Goal: Use online tool/utility: Use online tool/utility

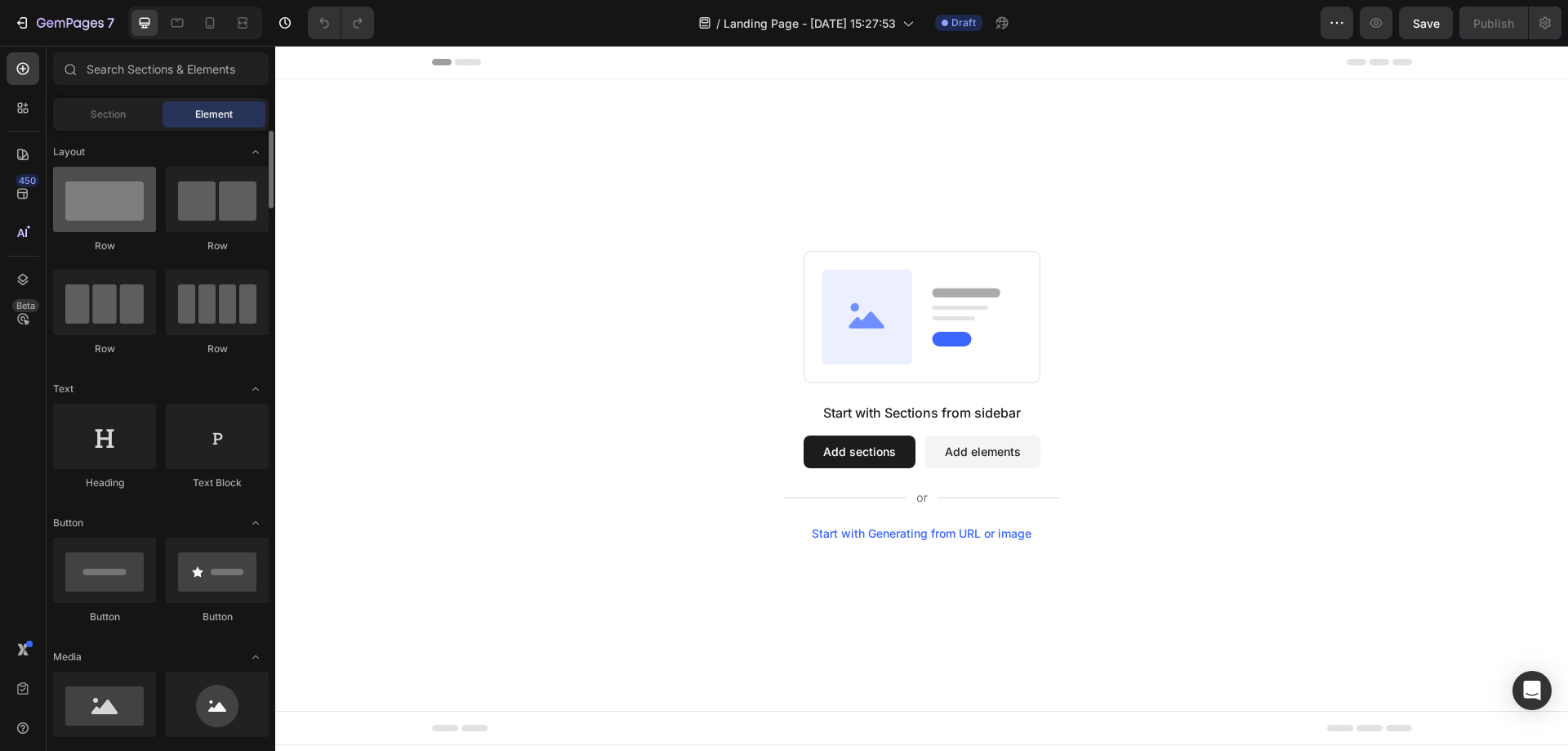
click at [99, 200] on div at bounding box center [104, 199] width 103 height 65
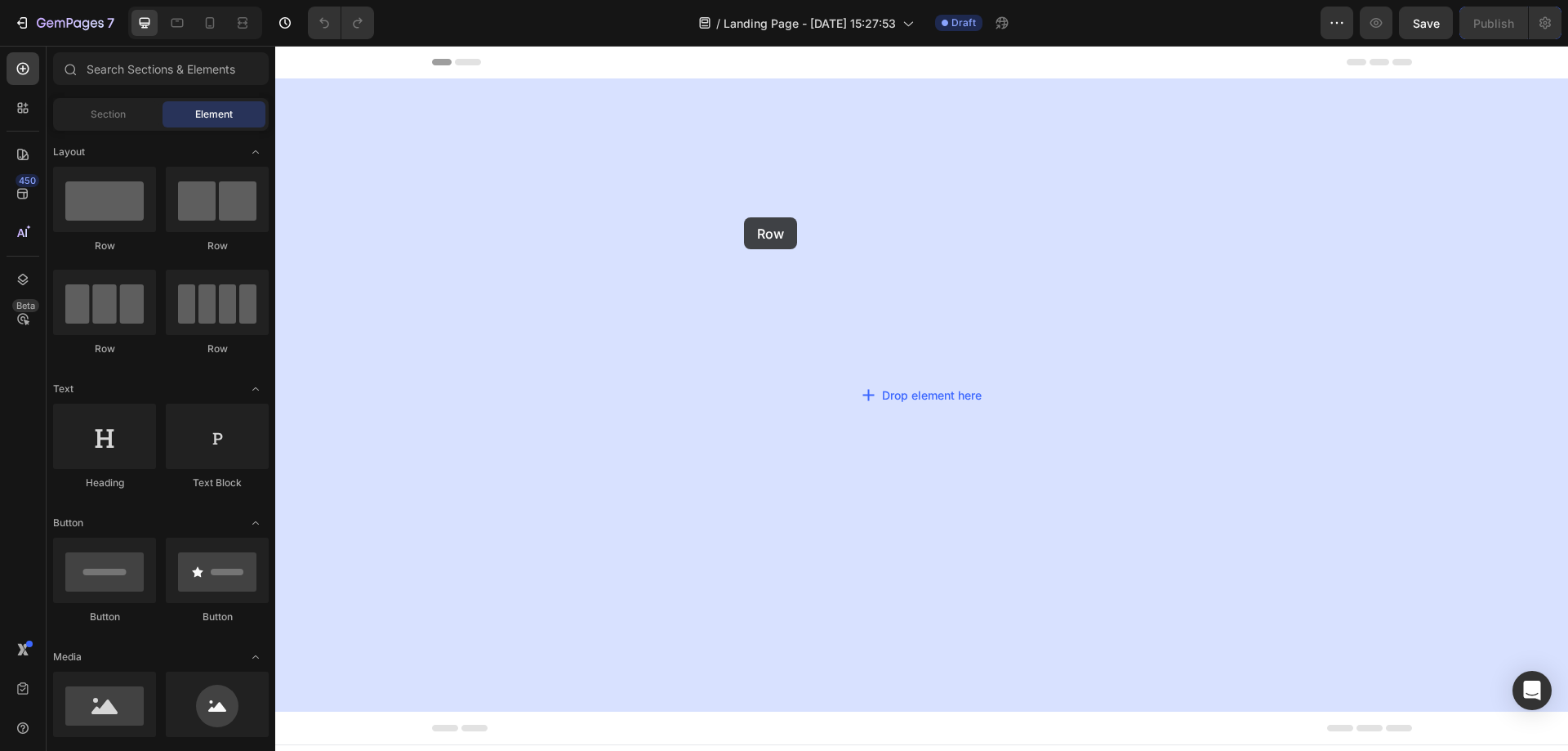
drag, startPoint x: 377, startPoint y: 253, endPoint x: 936, endPoint y: 352, distance: 567.7
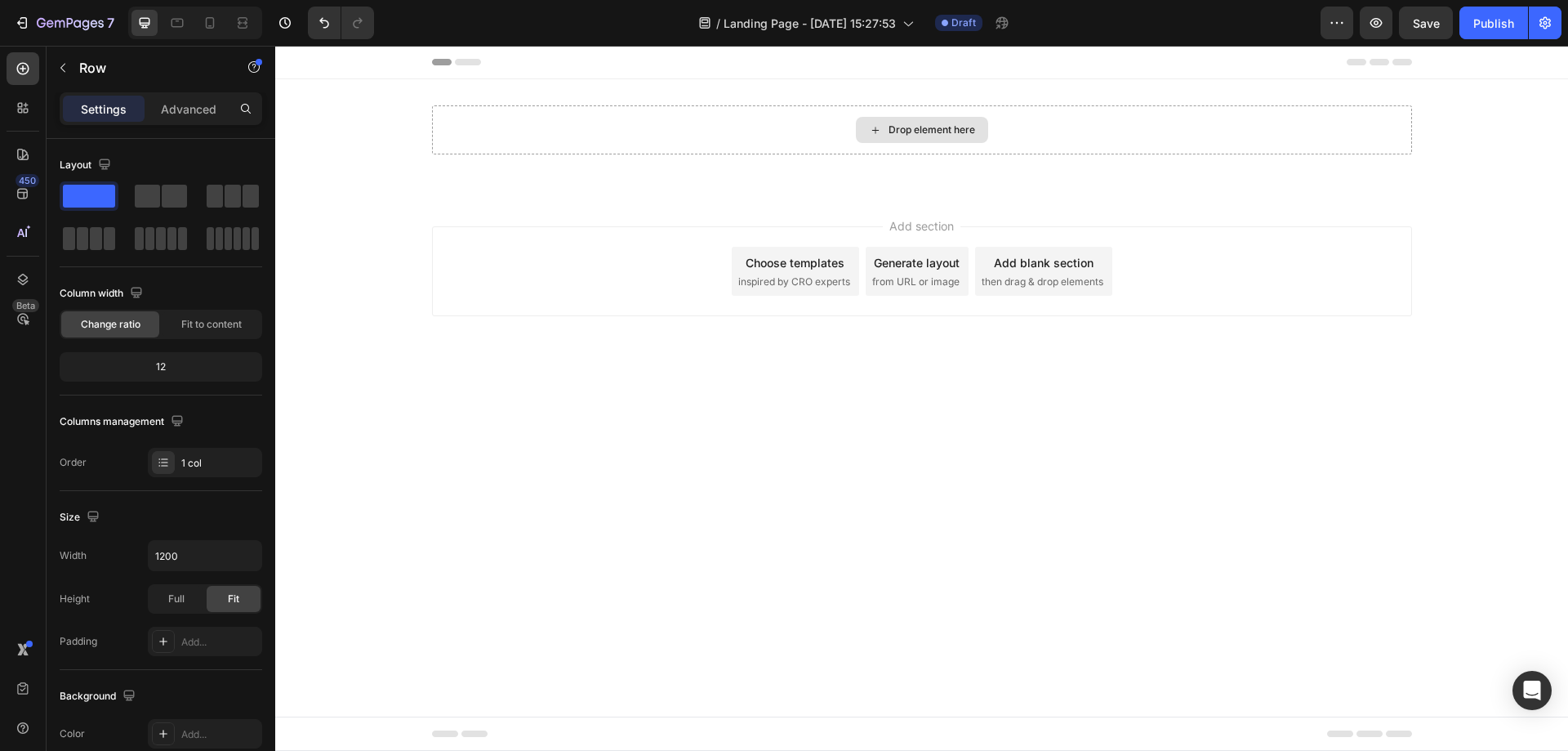
click at [880, 129] on icon at bounding box center [875, 130] width 13 height 14
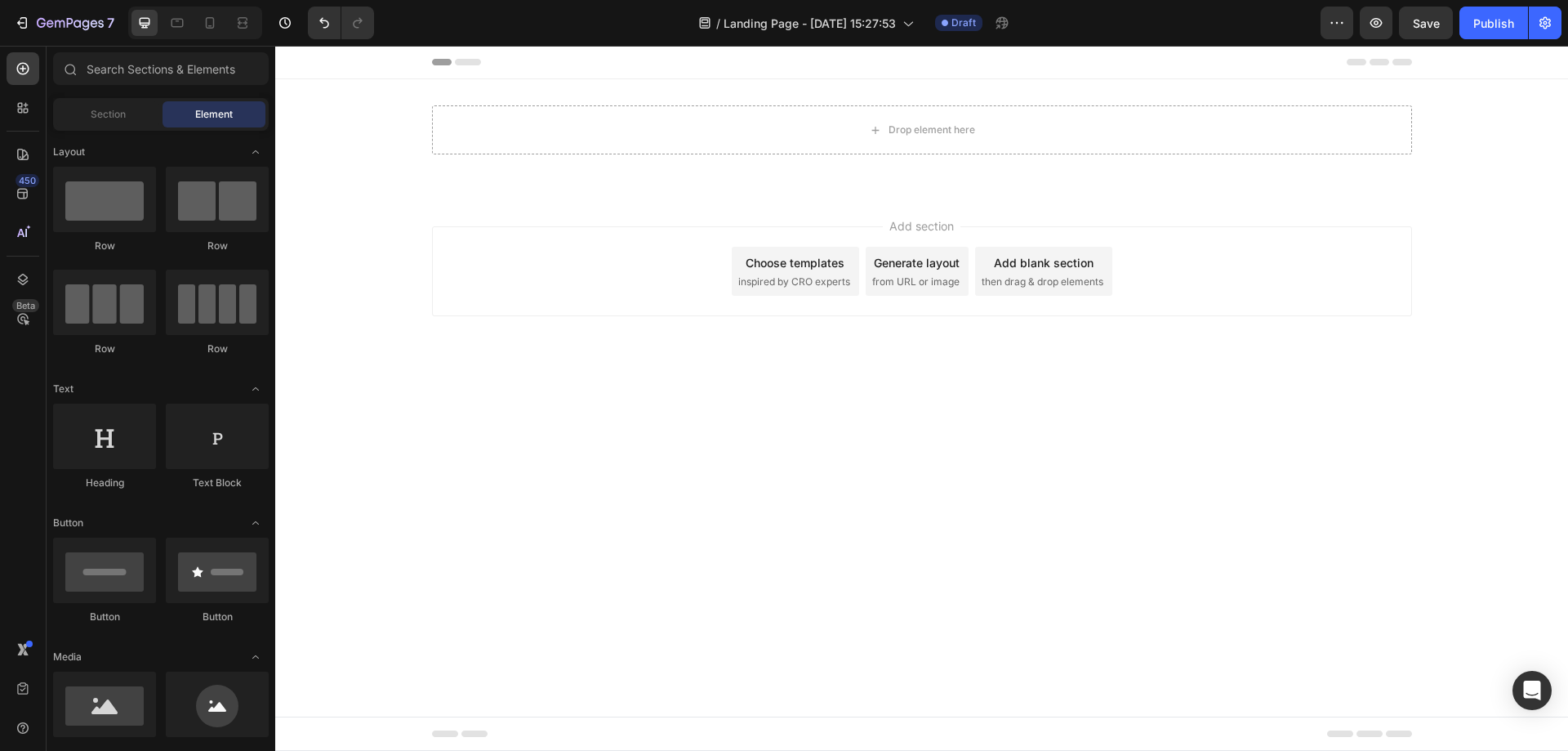
click at [931, 260] on div "Generate layout" at bounding box center [917, 263] width 86 height 17
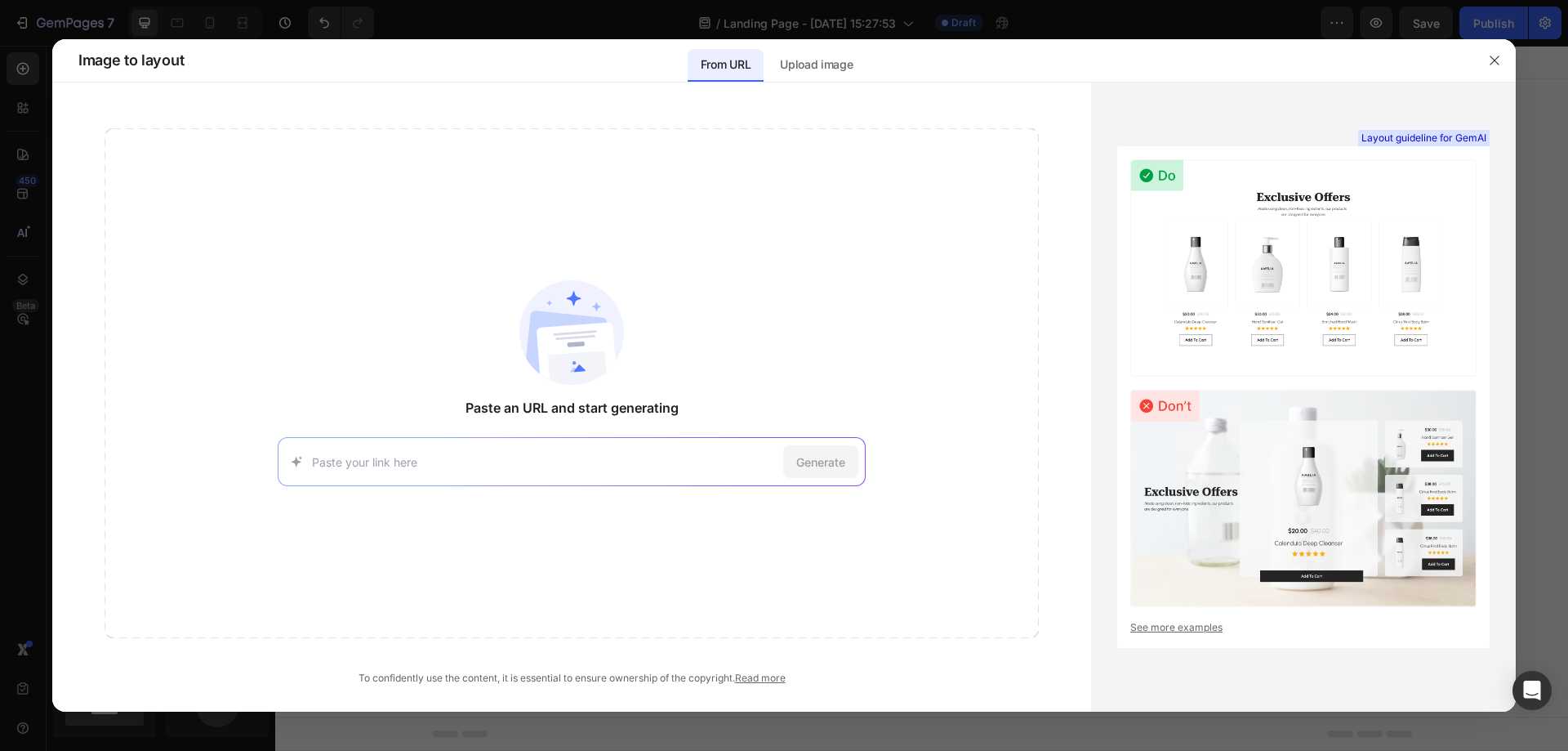
click at [1187, 623] on link "See more examples" at bounding box center [1304, 628] width 347 height 15
click at [1500, 57] on icon "button" at bounding box center [1494, 60] width 13 height 13
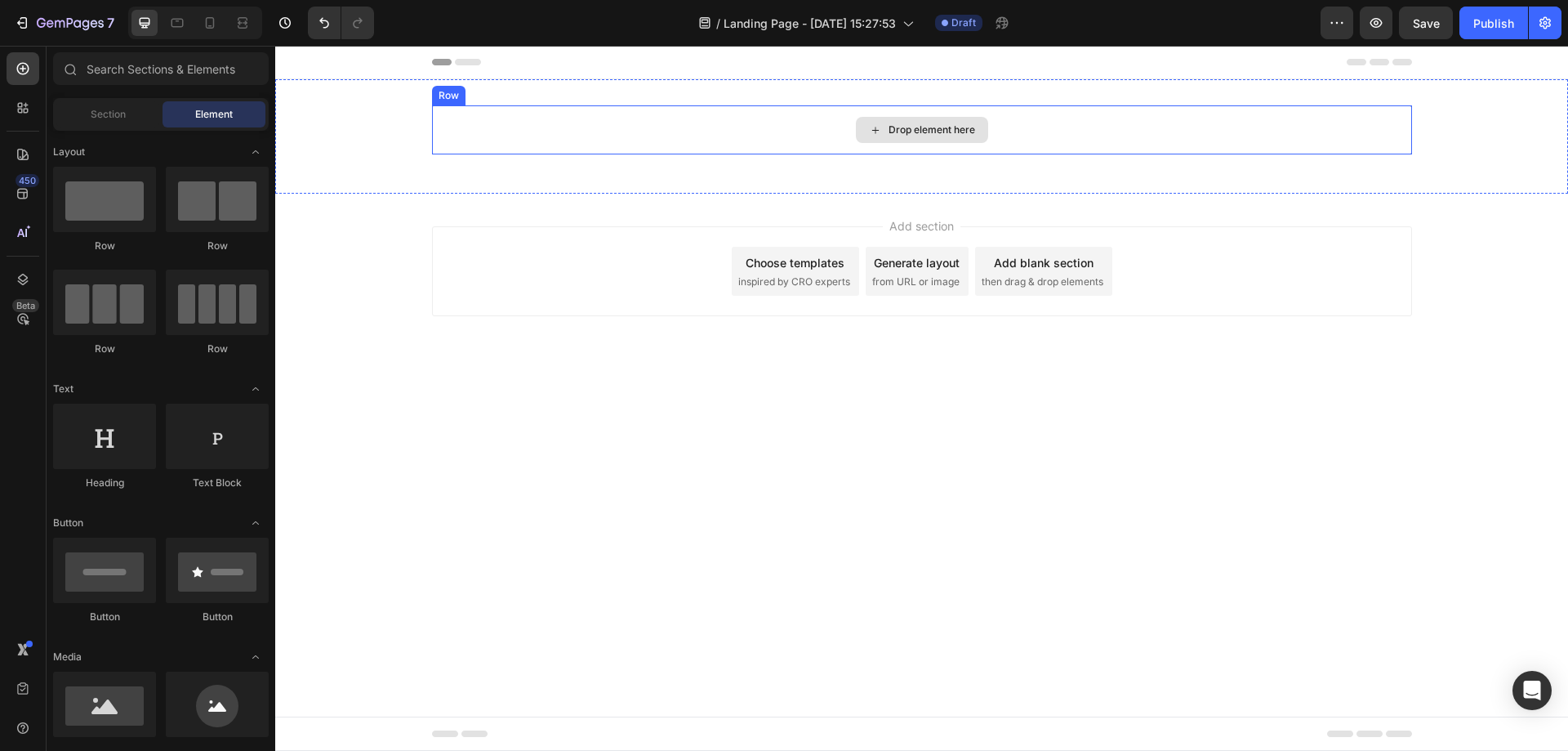
click at [890, 137] on div "Drop element here" at bounding box center [922, 130] width 132 height 26
click at [890, 114] on div "Drop element here" at bounding box center [923, 130] width 980 height 49
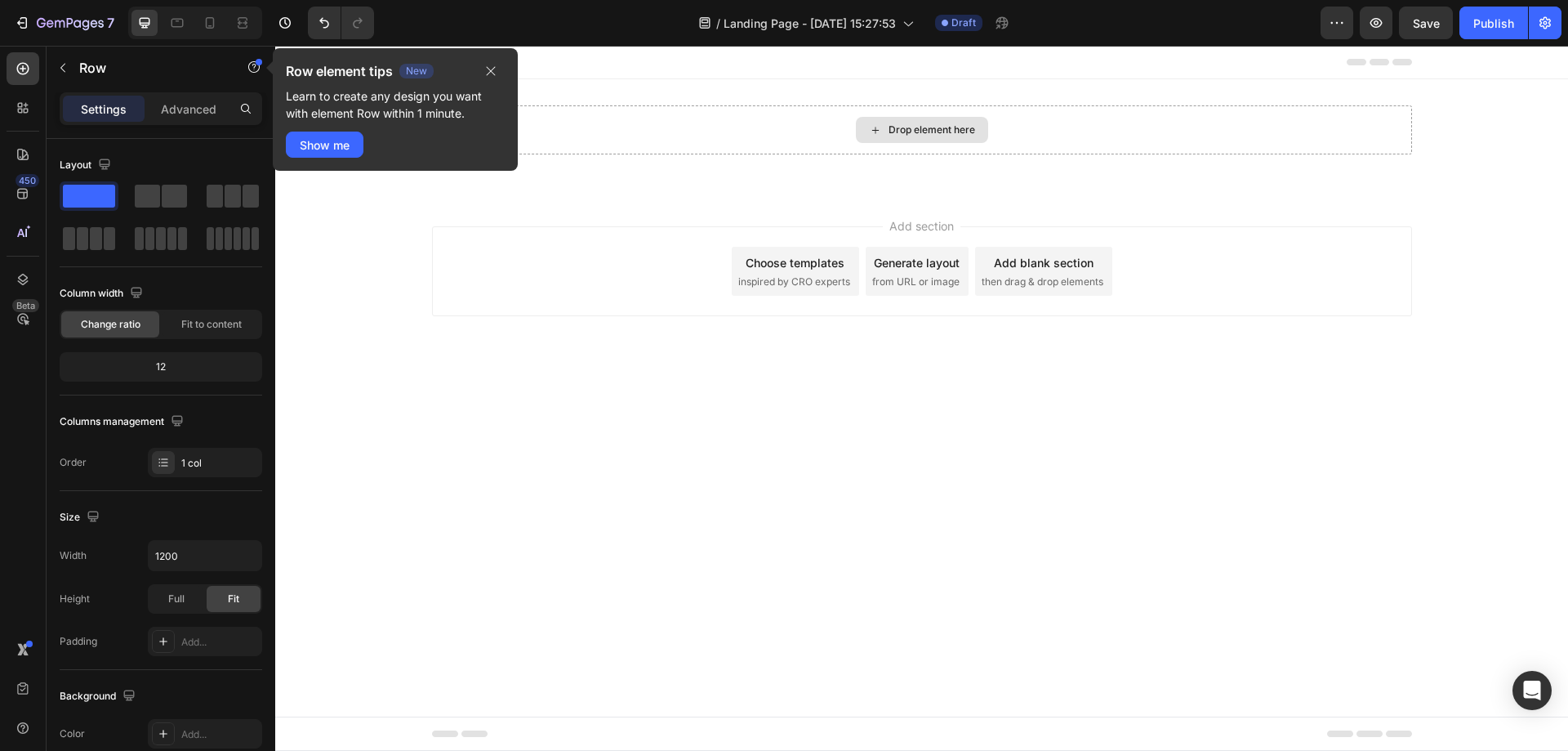
click at [890, 127] on div "Drop element here" at bounding box center [932, 130] width 87 height 13
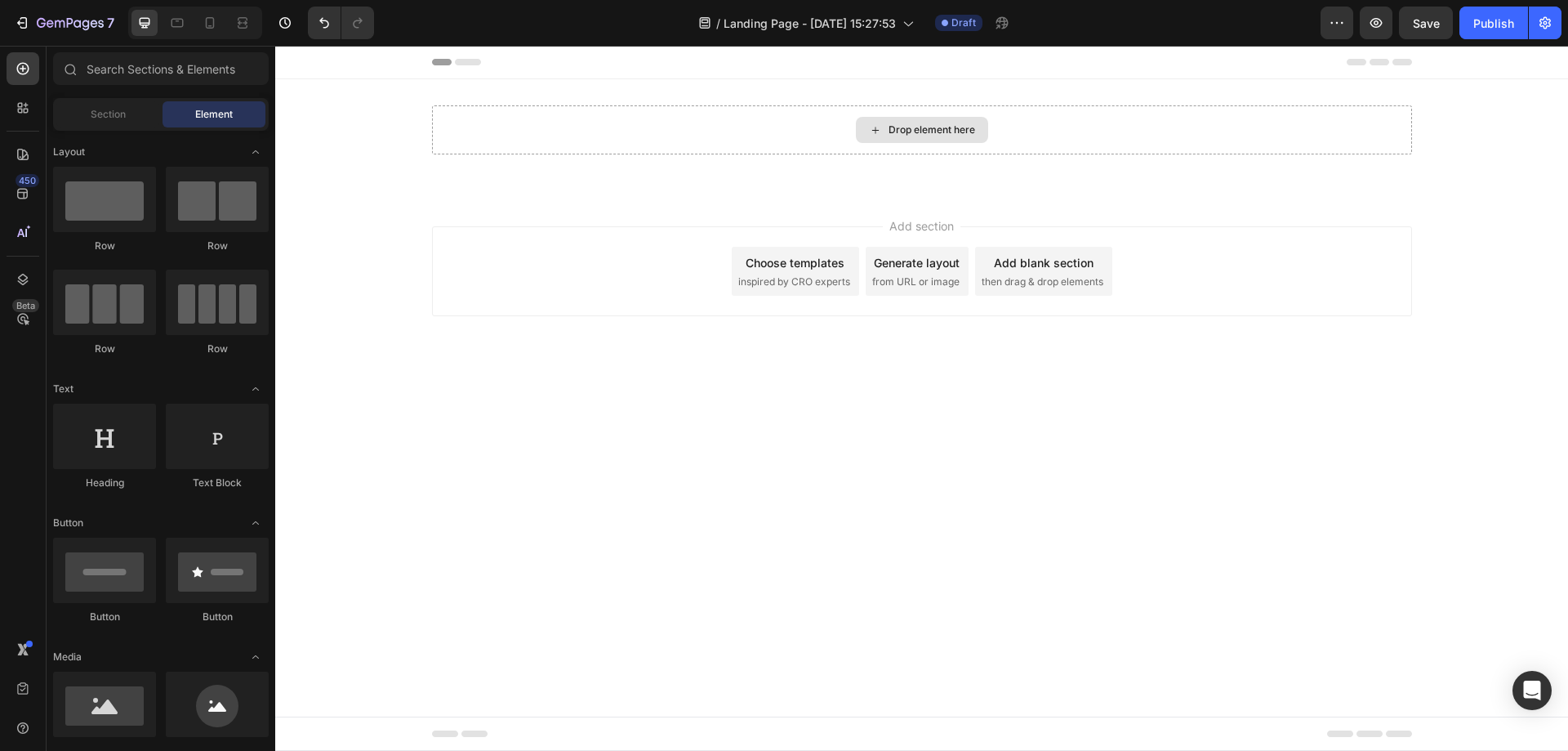
click at [890, 127] on div "Drop element here" at bounding box center [932, 130] width 87 height 13
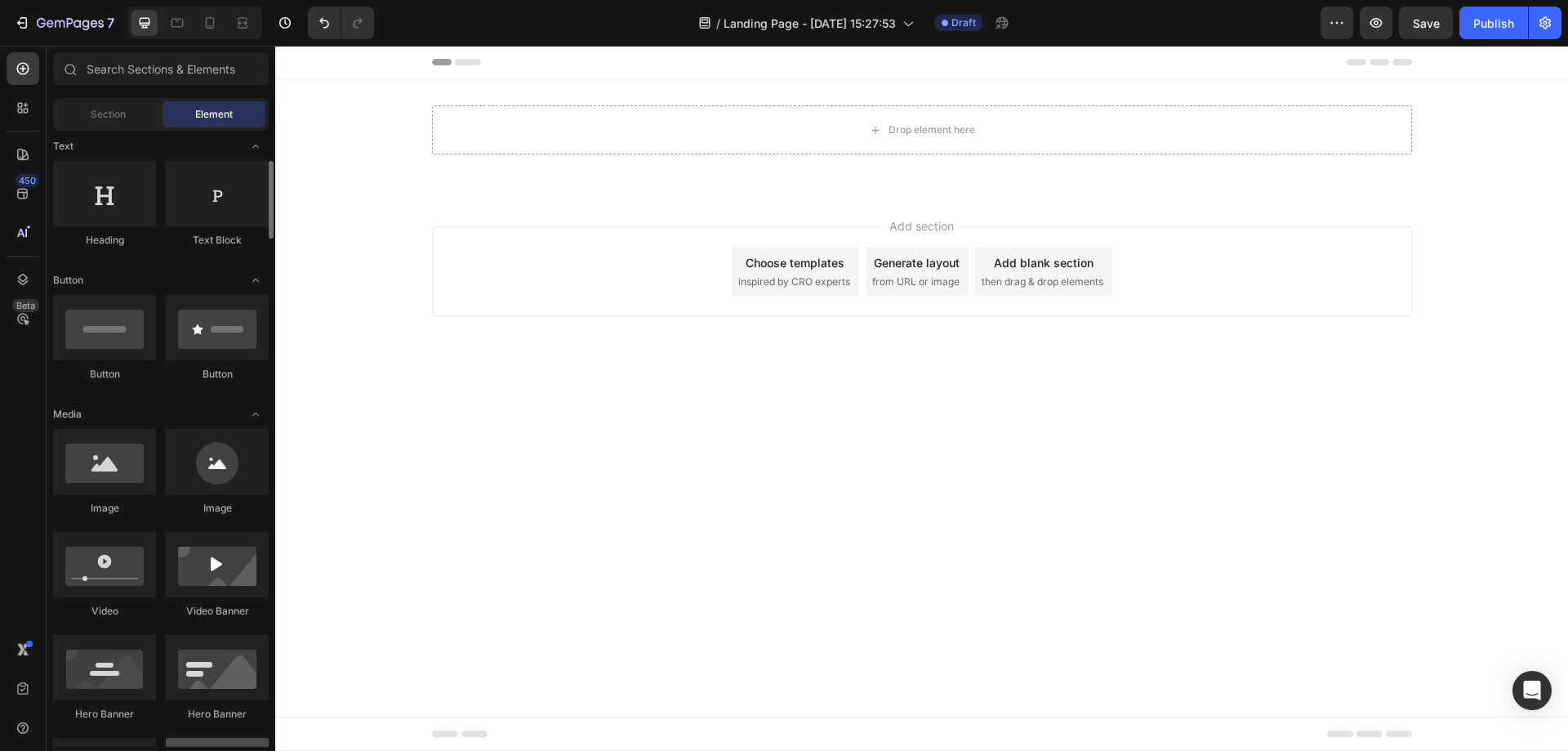
scroll to position [188, 0]
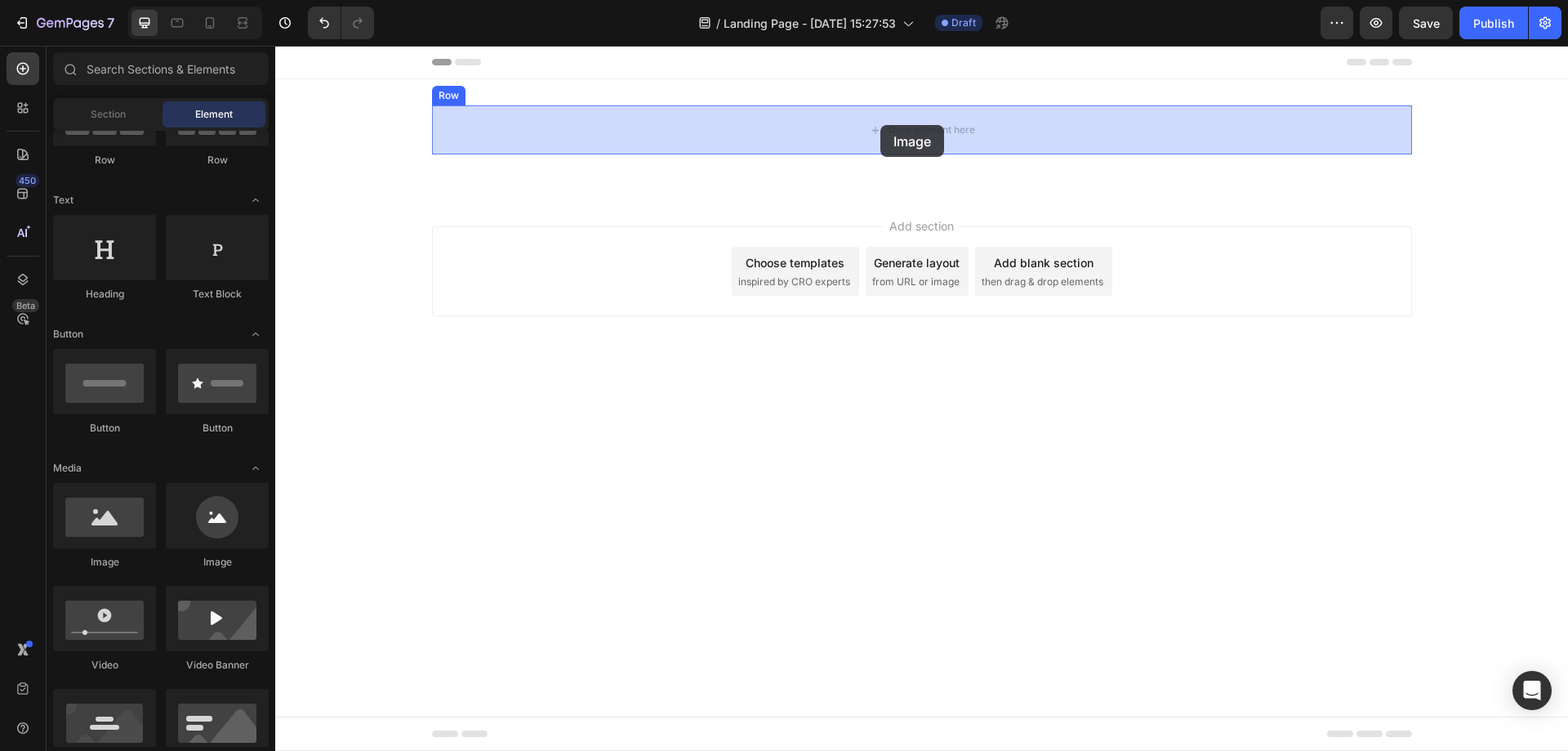
drag, startPoint x: 383, startPoint y: 578, endPoint x: 880, endPoint y: 125, distance: 672.5
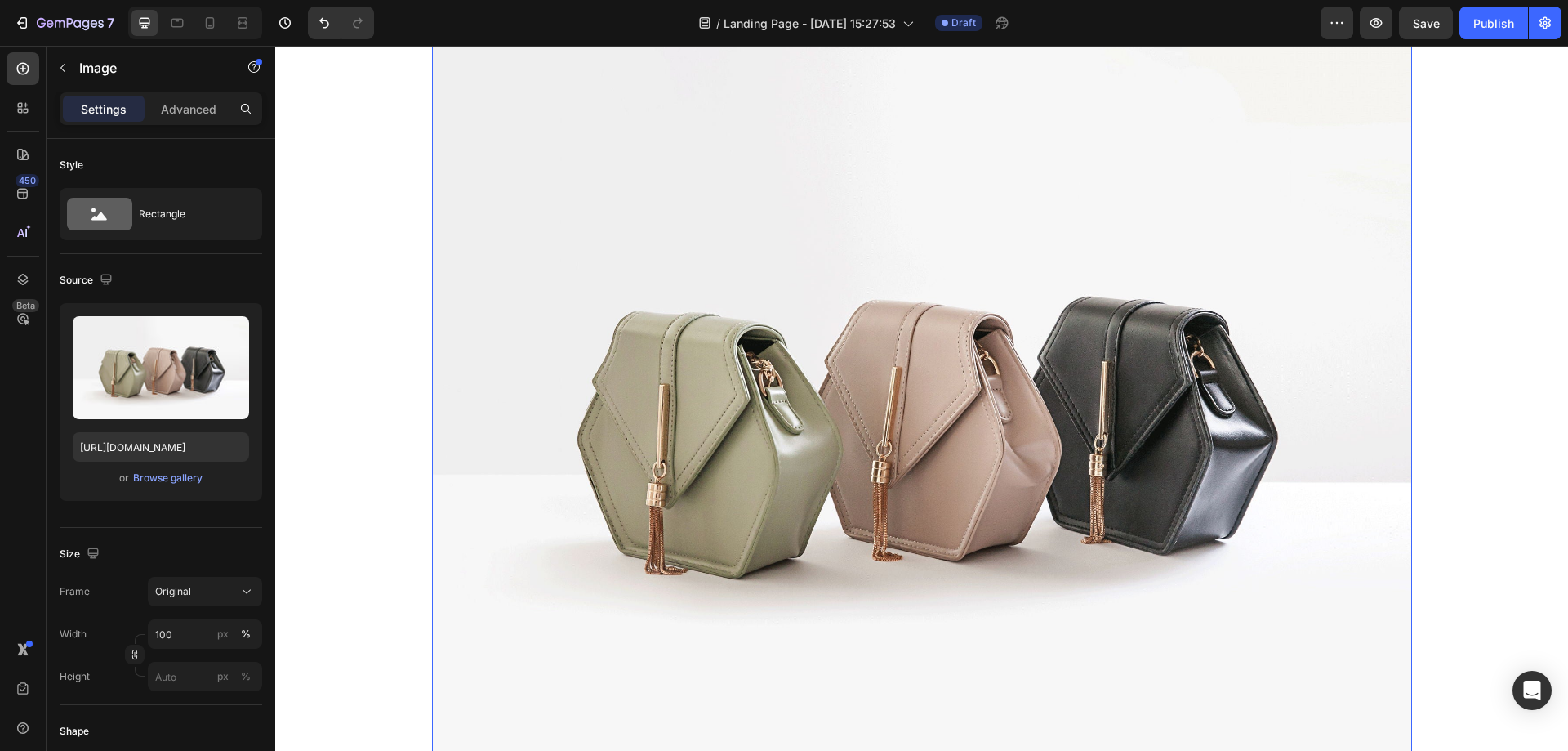
scroll to position [0, 0]
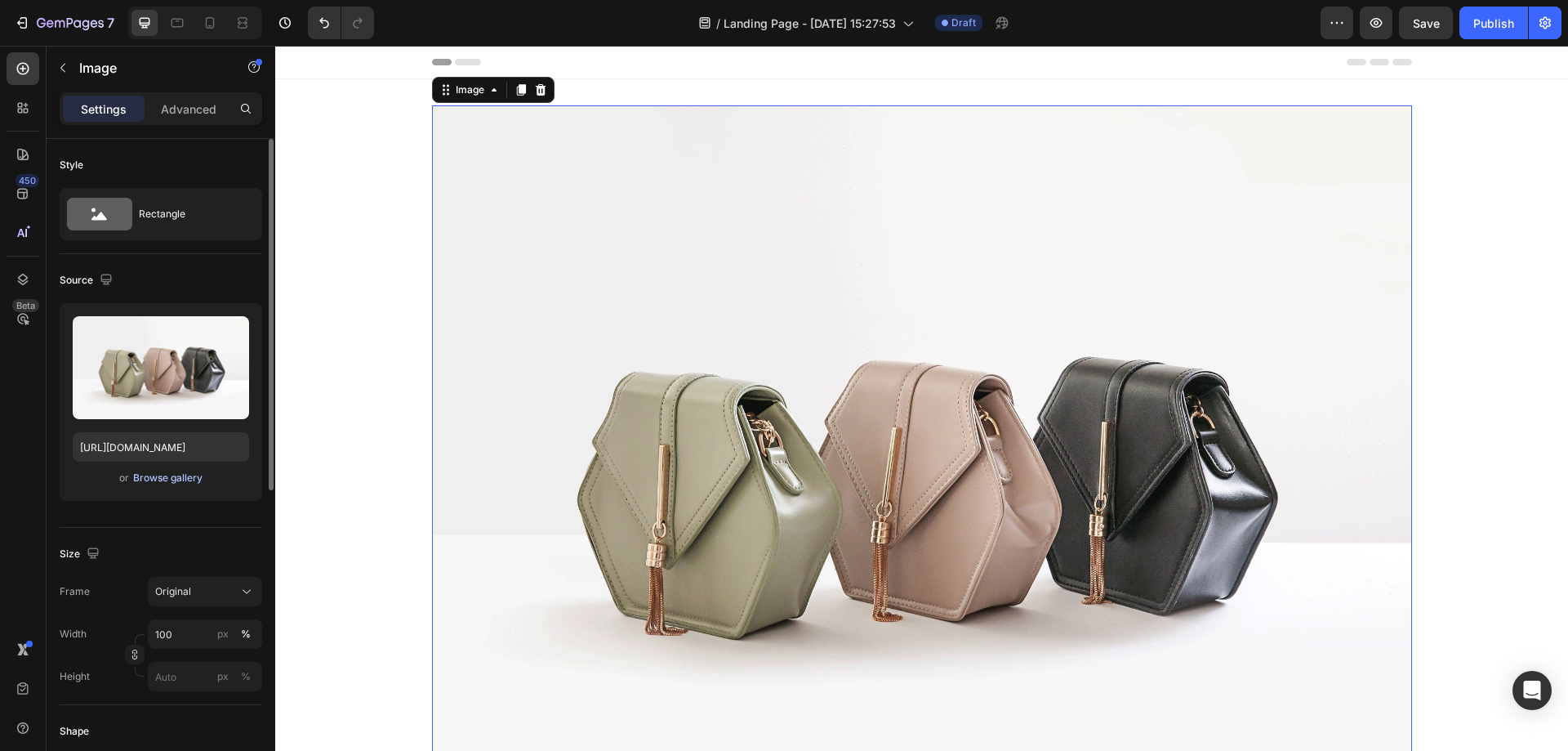
click at [159, 476] on div "Browse gallery" at bounding box center [168, 478] width 70 height 15
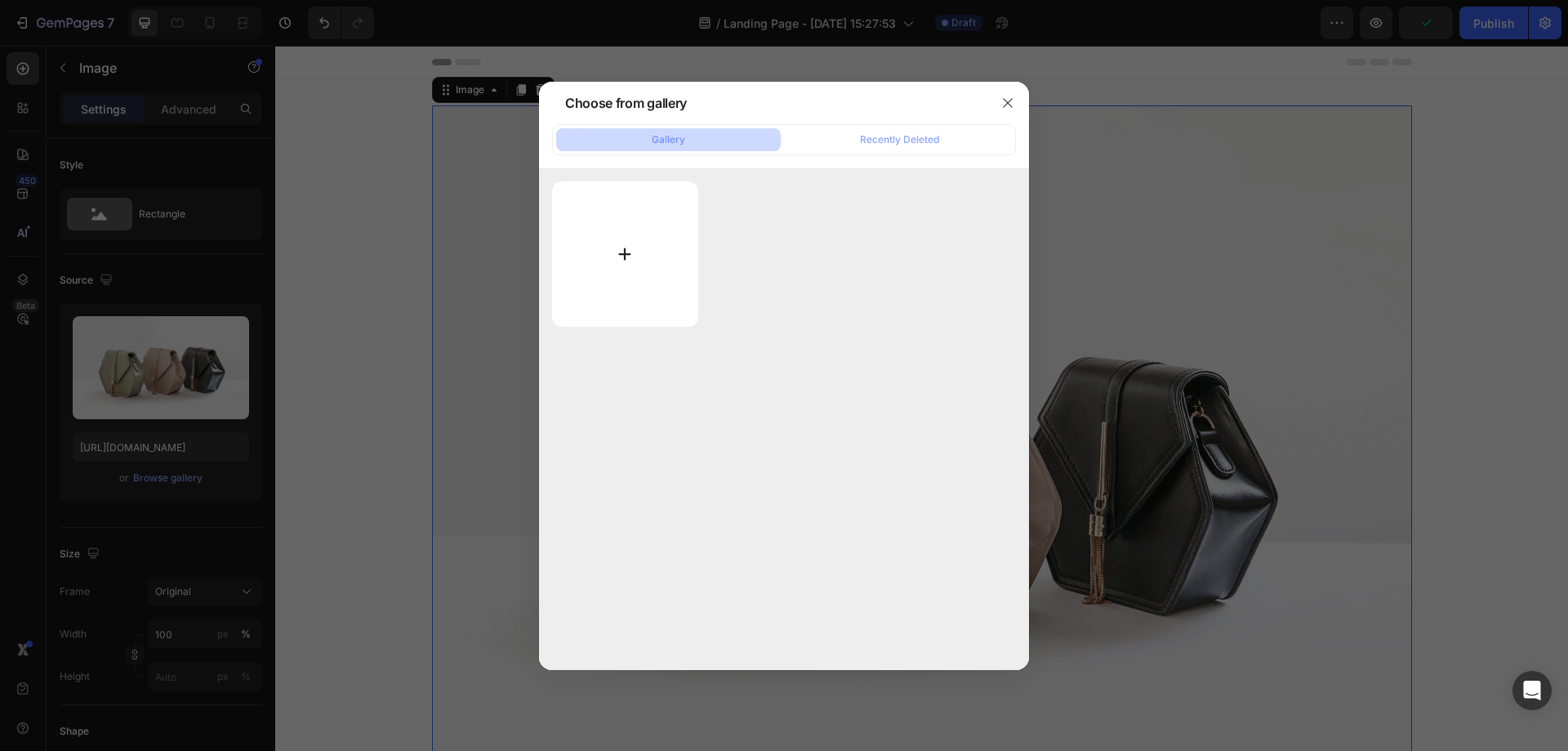
click at [622, 247] on input "file" at bounding box center [625, 253] width 146 height 145
click at [630, 267] on input "file" at bounding box center [625, 253] width 146 height 145
click at [1014, 100] on icon "button" at bounding box center [1008, 103] width 13 height 13
